Goal: Task Accomplishment & Management: Manage account settings

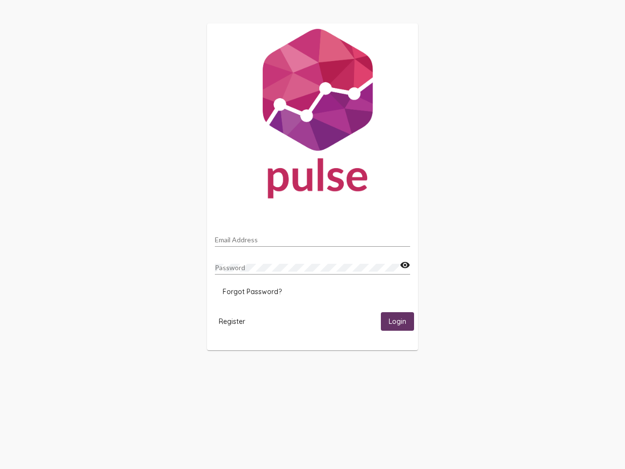
click at [313, 237] on input "Email Address" at bounding box center [312, 240] width 195 height 8
click at [405, 265] on mat-icon "visibility" at bounding box center [405, 265] width 10 height 12
click at [252, 292] on span "Forgot Password?" at bounding box center [252, 291] width 59 height 9
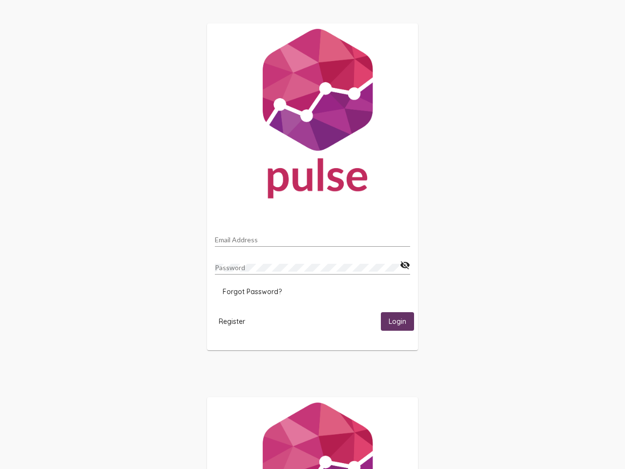
click at [232, 321] on span "Register" at bounding box center [232, 321] width 26 height 9
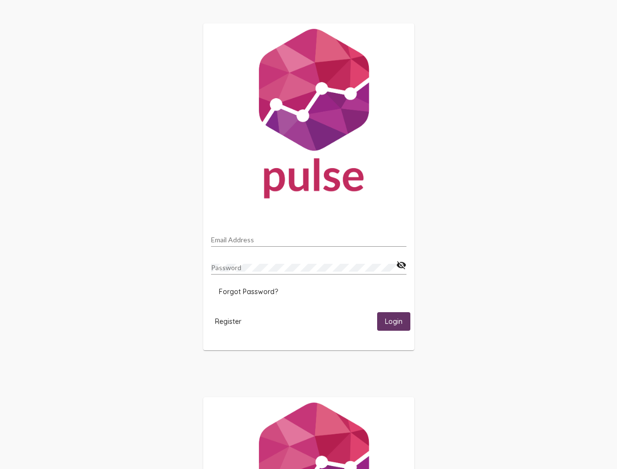
click at [398, 321] on span "Login" at bounding box center [394, 322] width 18 height 9
